Goal: Information Seeking & Learning: Find specific page/section

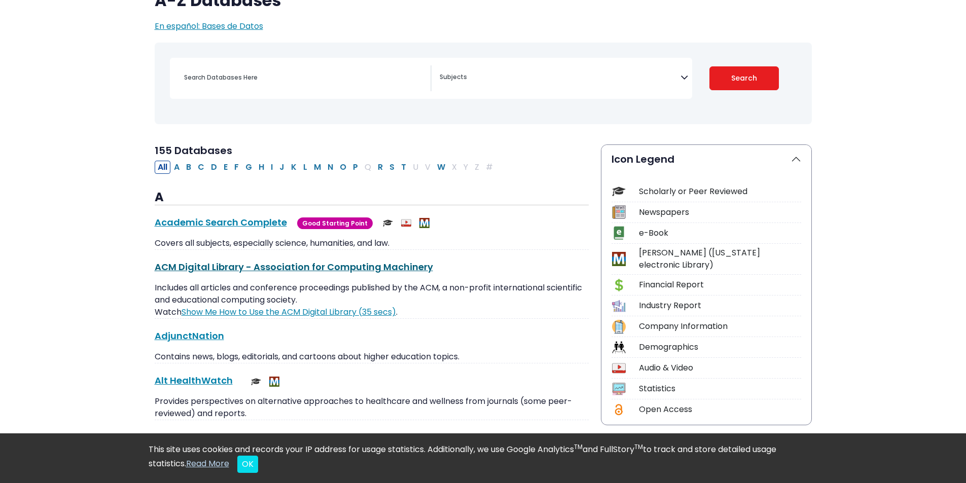
scroll to position [101, 0]
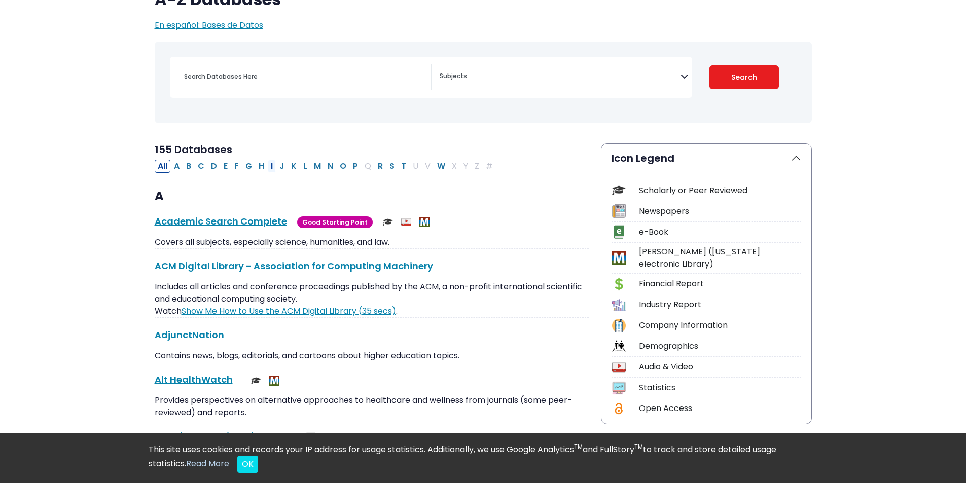
click at [272, 166] on button "I" at bounding box center [272, 166] width 8 height 13
select select "Database Subject Filter"
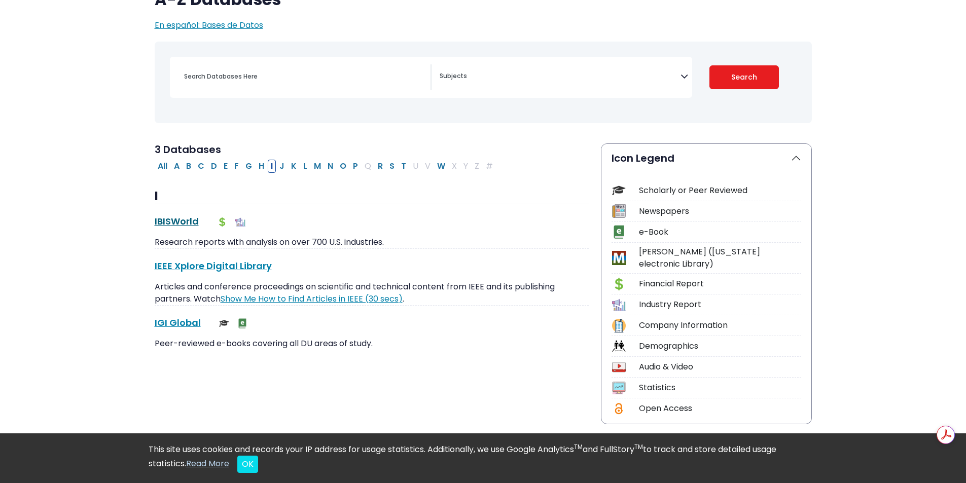
click at [162, 223] on link "IBISWorld This link opens in a new window" at bounding box center [177, 221] width 44 height 13
